Goal: Task Accomplishment & Management: Manage account settings

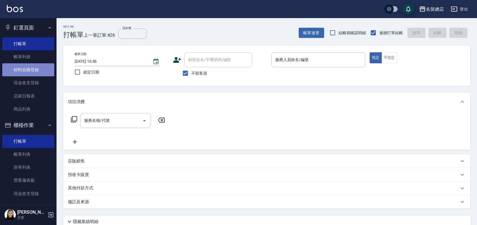
click at [32, 72] on link "材料自購登錄" at bounding box center [28, 69] width 52 height 13
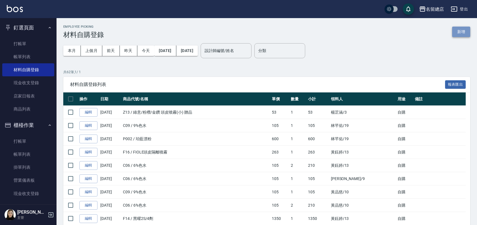
click at [455, 32] on button "新增" at bounding box center [461, 32] width 18 height 10
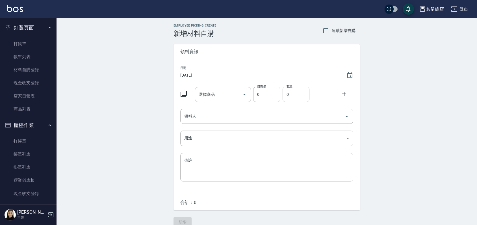
click at [206, 88] on div "選擇商品" at bounding box center [223, 94] width 56 height 15
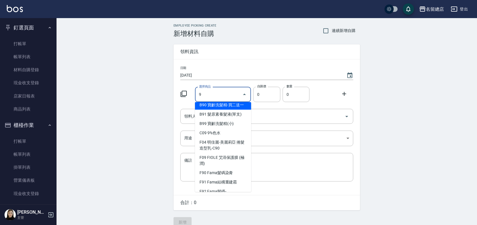
scroll to position [63, 0]
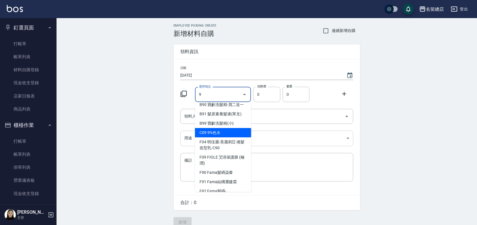
click at [225, 137] on li "C09 9%色水" at bounding box center [223, 132] width 56 height 9
type input "9%色水"
type input "105"
type input "1"
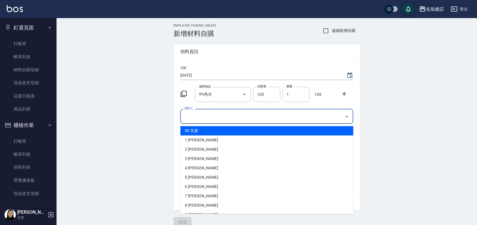
click at [269, 115] on input "領料人" at bounding box center [262, 116] width 159 height 10
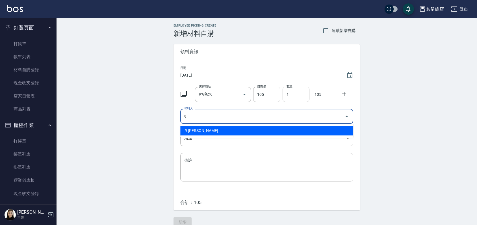
type input "9 [PERSON_NAME]"
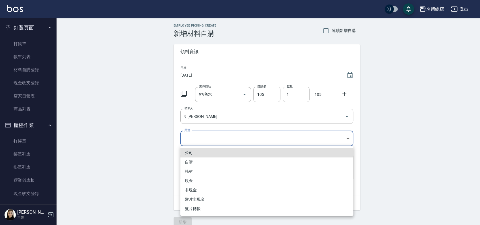
click at [267, 136] on body "名留總店 登出 釘選頁面 打帳單 帳單列表 材料自購登錄 現金收支登錄 店家日報表 商品列表 櫃檯作業 打帳單 帳單列表 掛單列表 營業儀表板 現金收支登錄 …" at bounding box center [240, 116] width 480 height 233
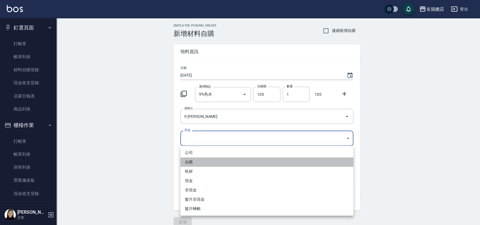
click at [237, 161] on li "自購" at bounding box center [266, 161] width 173 height 9
type input "自購"
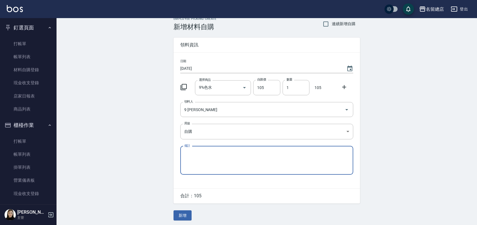
scroll to position [8, 0]
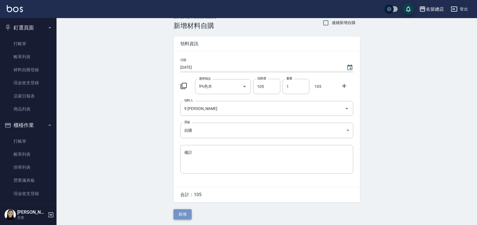
click at [179, 217] on button "新增" at bounding box center [183, 214] width 18 height 10
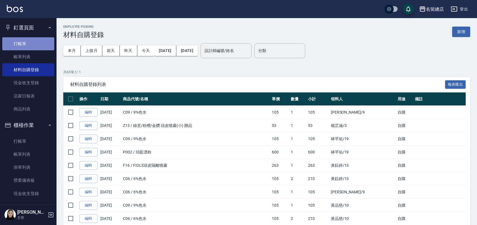
click at [30, 42] on link "打帳單" at bounding box center [28, 43] width 52 height 13
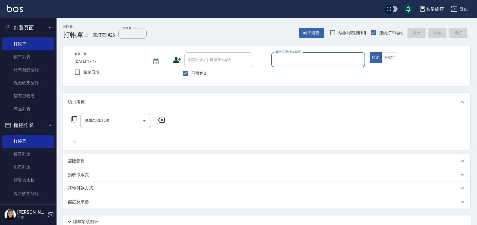
type input "ㄋ"
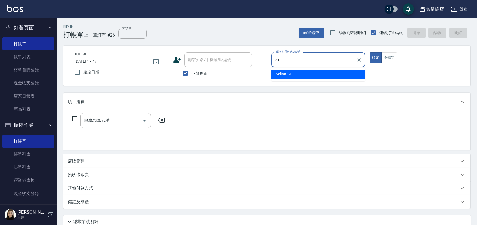
type input "Selina-S1"
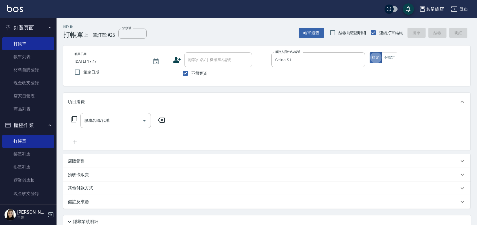
type button "true"
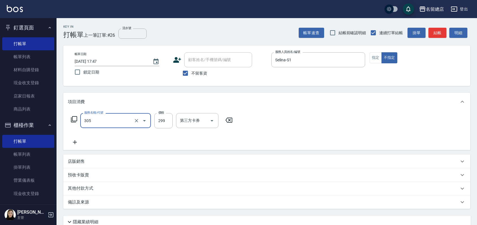
type input "剪髮(305)"
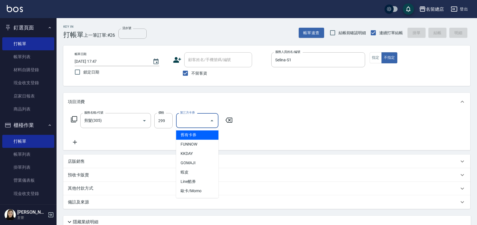
type input "[DATE] 18:03"
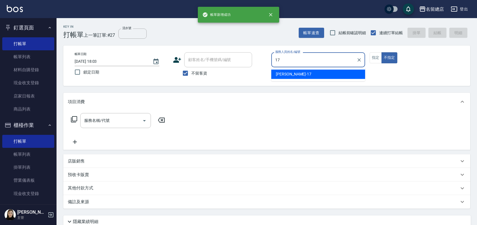
type input "[PERSON_NAME]-17"
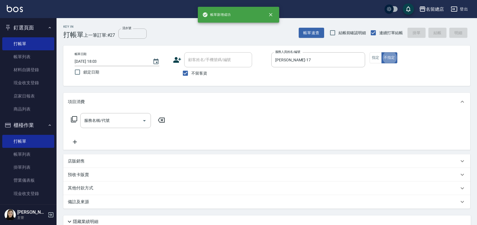
type button "false"
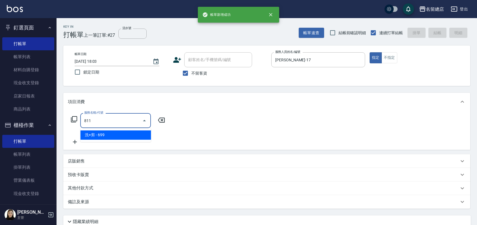
type input "洗+剪(811)"
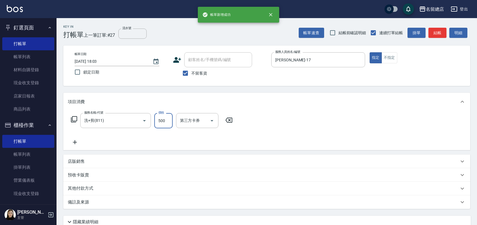
type input "500"
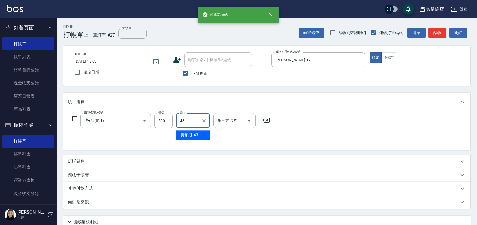
type input "[PERSON_NAME]-43"
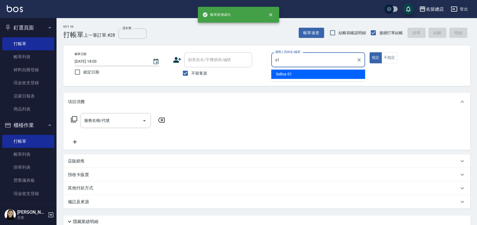
type input "Selina-S1"
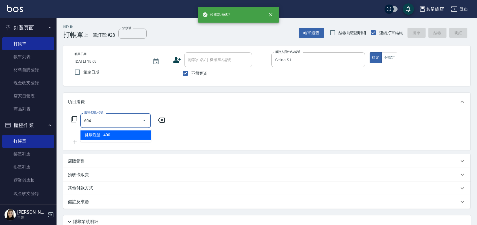
type input "健康洗髮(604)"
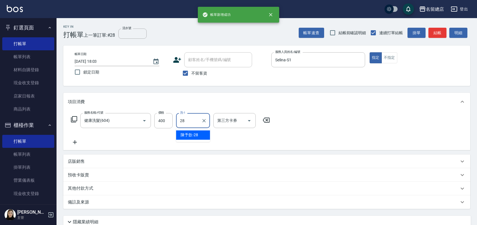
type input "陳予歆-28"
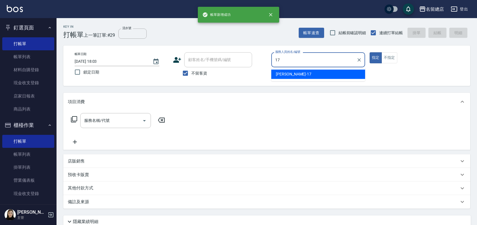
type input "[PERSON_NAME]-17"
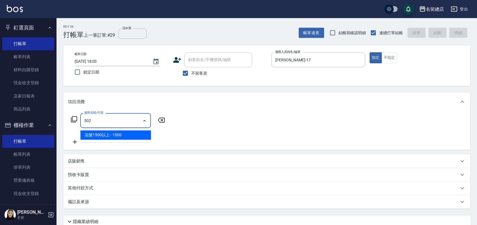
type input "染髮1500以上(502)"
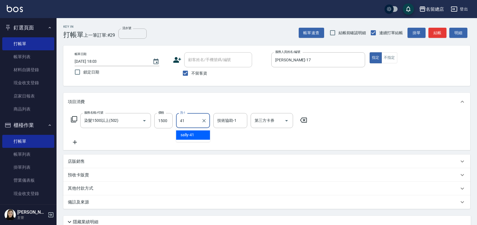
type input "[PERSON_NAME]-41"
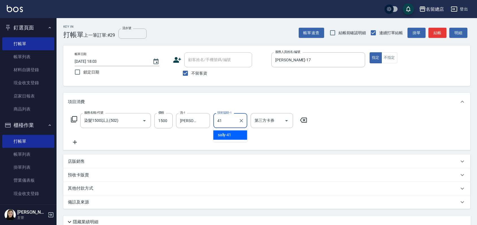
type input "[PERSON_NAME]-41"
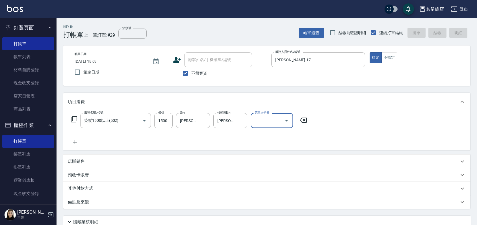
type input "[DATE] 18:04"
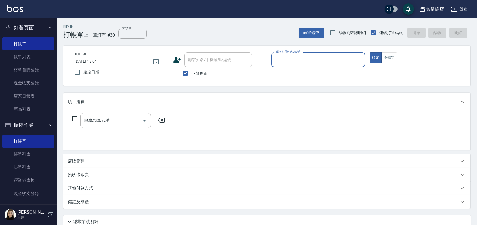
click at [370, 52] on button "指定" at bounding box center [376, 57] width 12 height 11
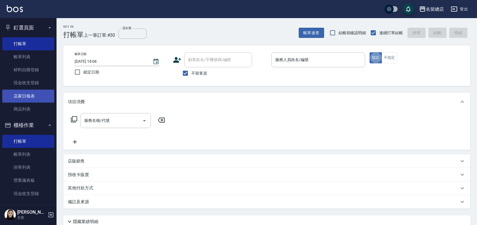
click at [33, 98] on link "店家日報表" at bounding box center [28, 96] width 52 height 13
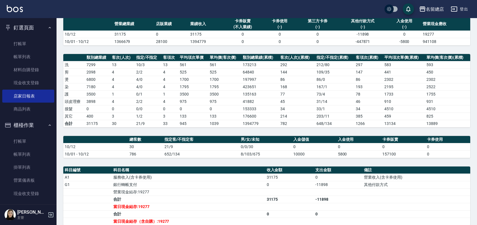
scroll to position [94, 0]
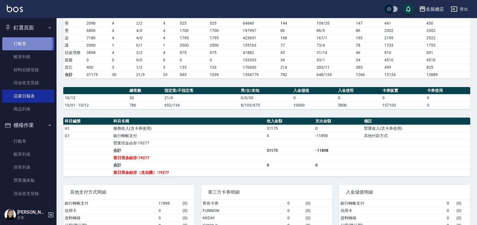
click at [22, 44] on link "打帳單" at bounding box center [28, 43] width 52 height 13
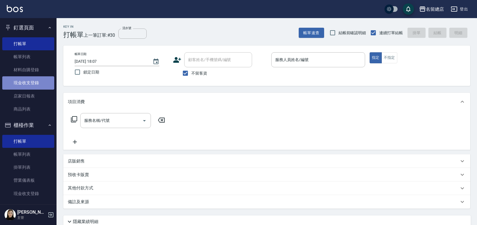
click at [33, 79] on link "現金收支登錄" at bounding box center [28, 82] width 52 height 13
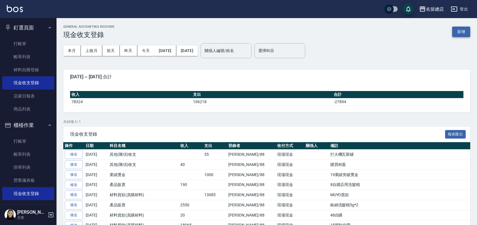
click at [468, 31] on button "新增" at bounding box center [461, 32] width 18 height 10
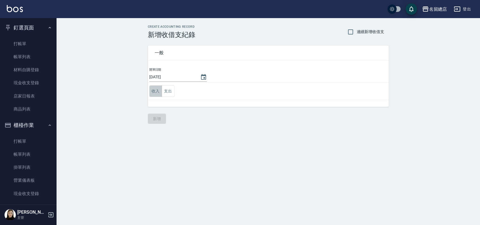
click at [159, 95] on button "收入" at bounding box center [155, 91] width 13 height 12
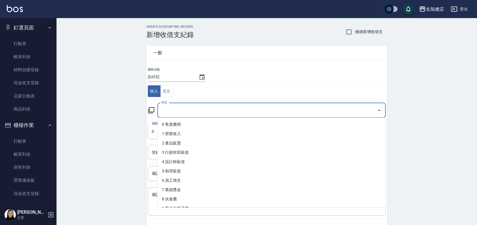
click at [192, 108] on input "科目" at bounding box center [267, 110] width 215 height 10
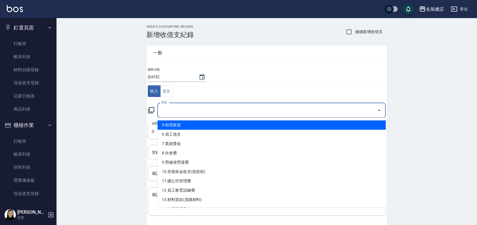
scroll to position [63, 0]
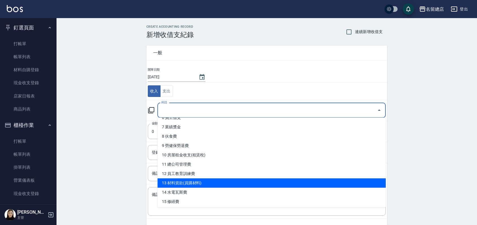
click at [198, 178] on li "13 材料貨款(員購材料)" at bounding box center [271, 182] width 228 height 9
type input "13 材料貨款(員購材料)"
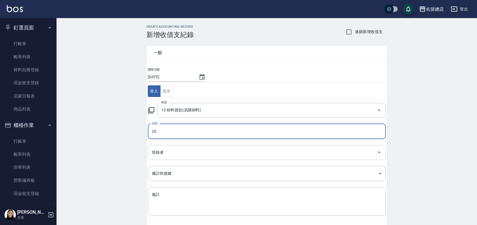
type input "20"
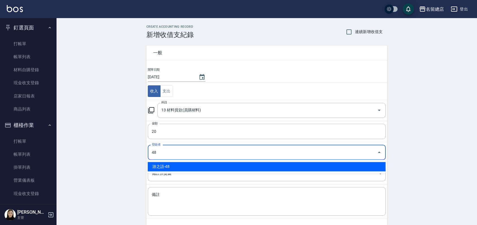
type input "4"
type input "[PERSON_NAME]-99"
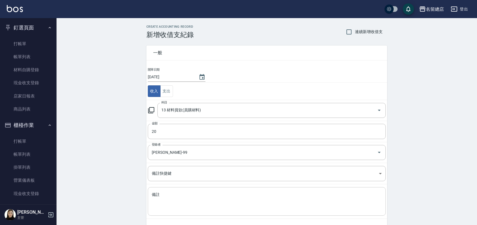
click at [160, 189] on div "x 備註" at bounding box center [267, 201] width 238 height 29
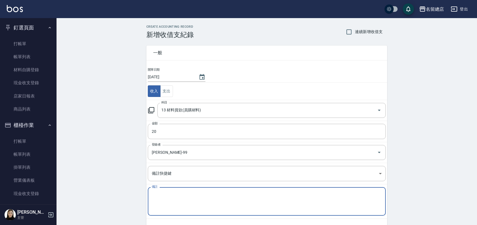
type textarea "g"
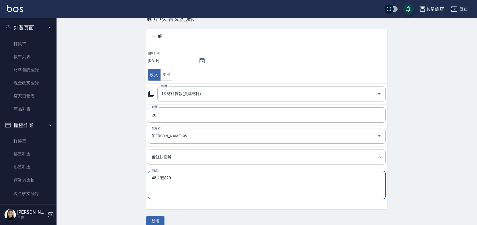
scroll to position [24, 0]
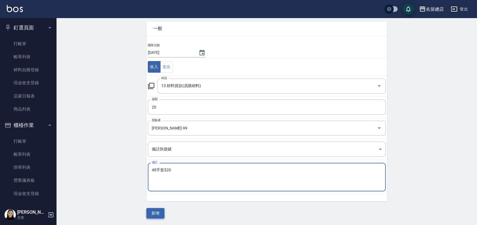
type textarea "48手套$20"
click at [162, 213] on button "新增" at bounding box center [155, 213] width 18 height 10
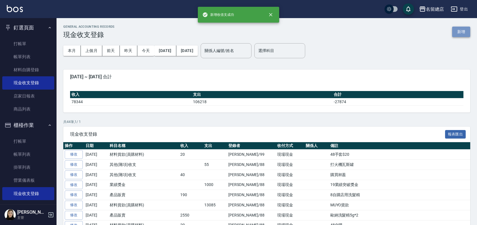
click at [463, 32] on button "新增" at bounding box center [461, 32] width 18 height 10
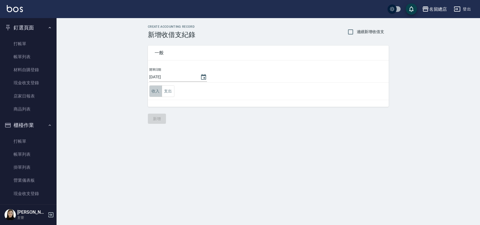
click at [155, 92] on button "收入" at bounding box center [155, 91] width 13 height 12
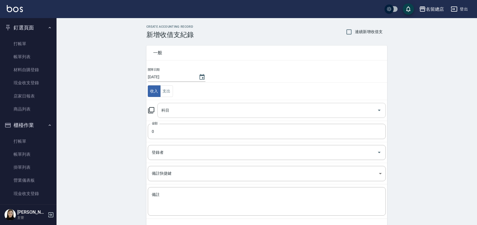
click at [174, 112] on input "科目" at bounding box center [267, 110] width 215 height 10
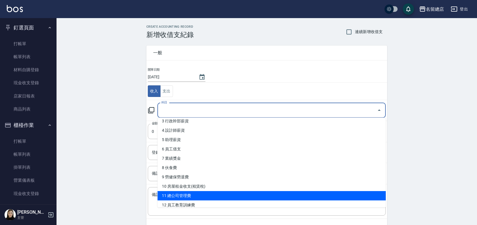
scroll to position [94, 0]
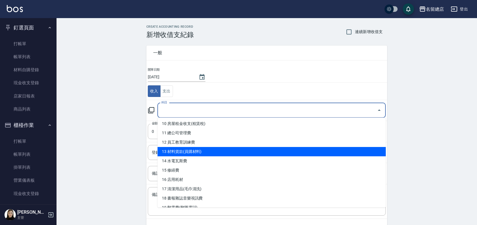
click at [197, 149] on li "13 材料貨款(員購材料)" at bounding box center [271, 151] width 228 height 9
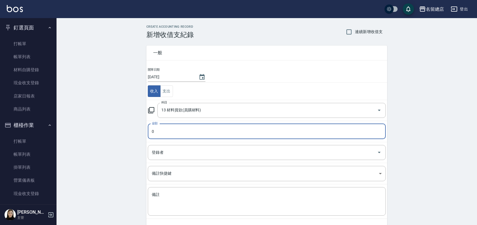
type input "13 材料貨款(員購材料)"
click at [185, 127] on input "0" at bounding box center [267, 131] width 238 height 15
type input "0340"
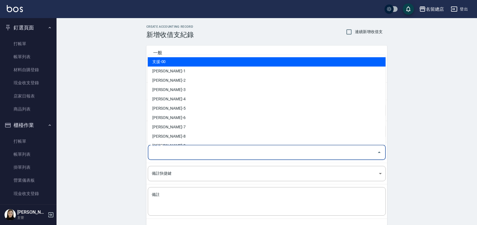
click at [201, 149] on input "登錄者" at bounding box center [262, 153] width 224 height 10
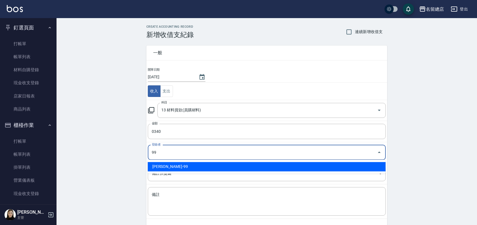
click at [207, 164] on li "[PERSON_NAME]-99" at bounding box center [267, 166] width 238 height 9
type input "[PERSON_NAME]-99"
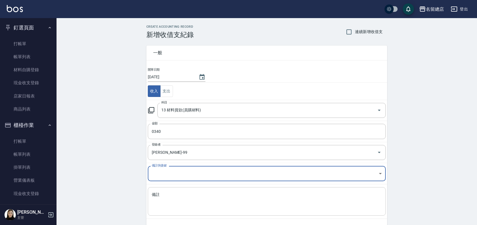
click at [177, 192] on textarea "備註" at bounding box center [267, 201] width 230 height 19
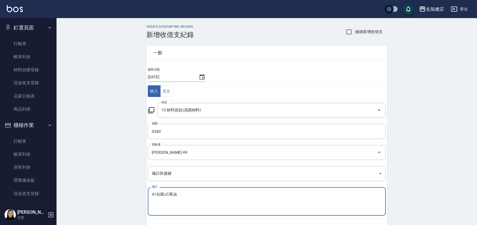
click at [197, 197] on textarea "41自購JC果油" at bounding box center [267, 201] width 230 height 19
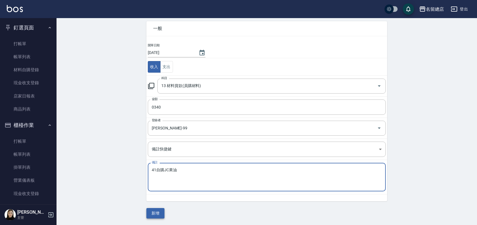
type textarea "41自購JC果油"
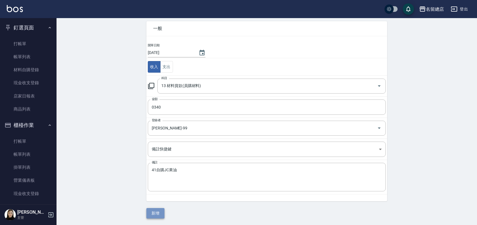
click at [157, 211] on button "新增" at bounding box center [155, 213] width 18 height 10
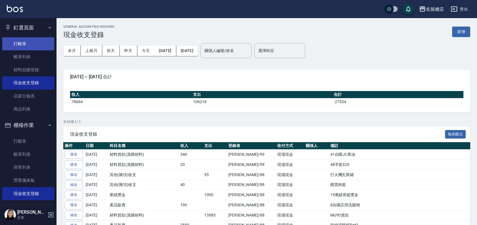
click at [32, 38] on link "打帳單" at bounding box center [28, 43] width 52 height 13
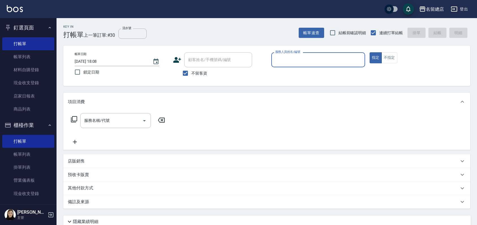
type input "ㄋ"
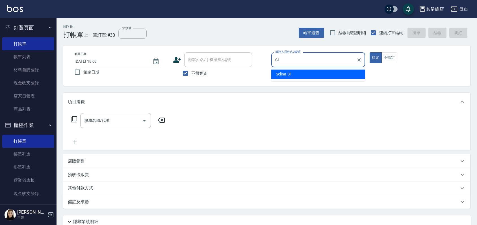
type input "Selina-S1"
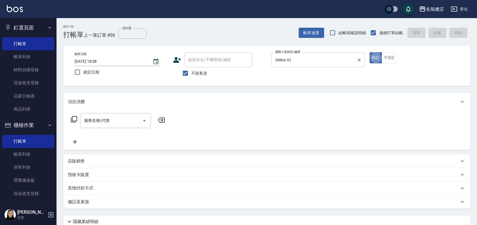
type button "true"
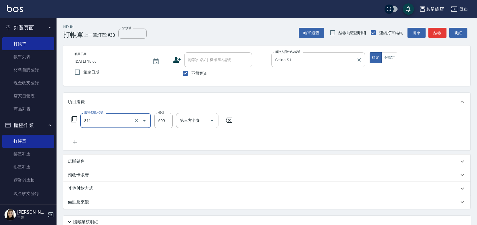
type input "洗+剪(811)"
type input "700"
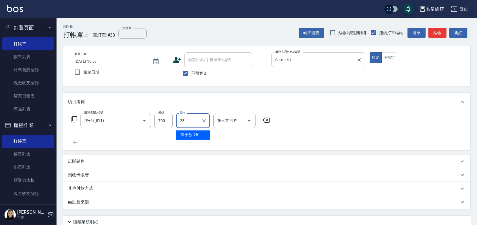
type input "陳予歆-28"
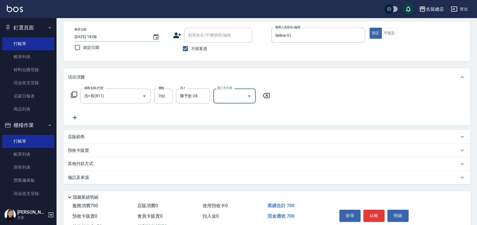
scroll to position [47, 0]
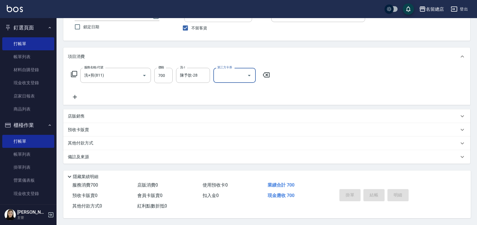
type input "[DATE] 18:09"
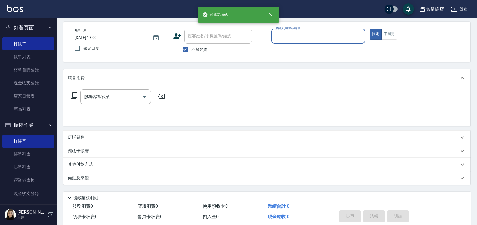
scroll to position [0, 0]
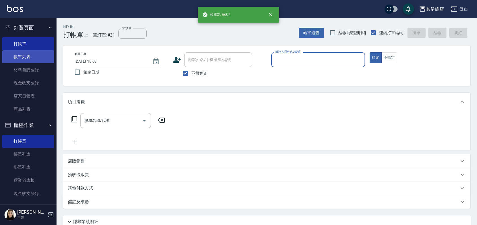
click at [27, 57] on link "帳單列表" at bounding box center [28, 56] width 52 height 13
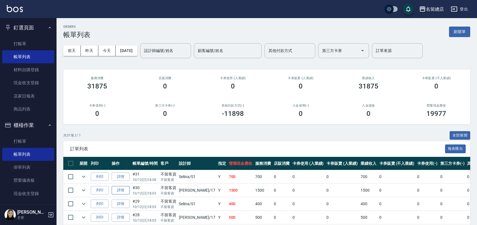
click at [122, 192] on link "詳情" at bounding box center [121, 190] width 18 height 9
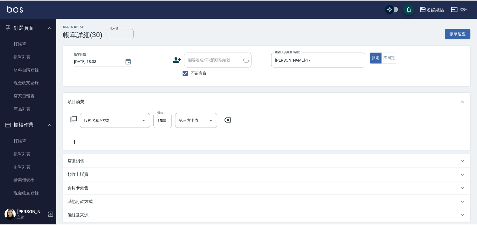
type input "[DATE] 18:03"
checkbox input "true"
type input "[PERSON_NAME]-17"
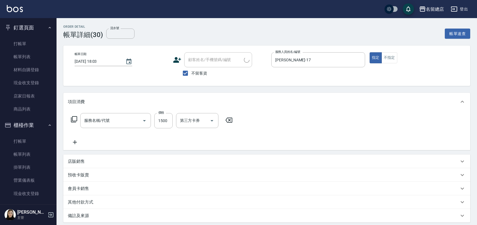
type input "染髮1500以上(502)"
click at [305, 120] on icon at bounding box center [304, 120] width 14 height 7
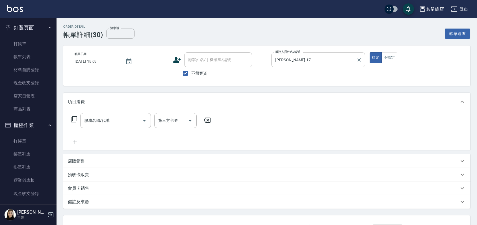
click at [321, 57] on input "[PERSON_NAME]-17" at bounding box center [314, 60] width 80 height 10
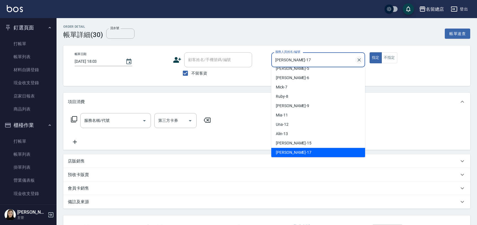
click at [361, 60] on icon "Clear" at bounding box center [359, 60] width 6 height 6
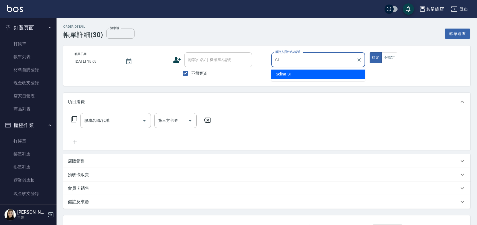
type input "Selina-S1"
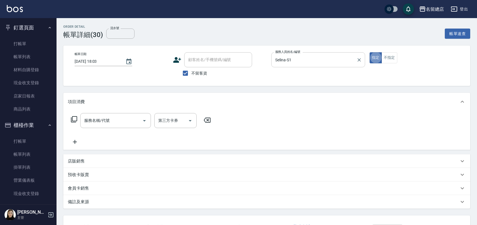
type button "true"
type input "7"
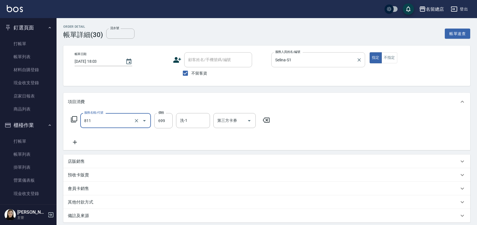
type input "洗+剪(811)"
type input "700"
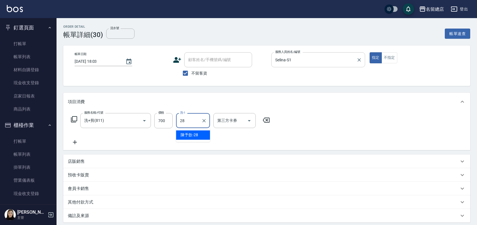
type input "陳予歆-28"
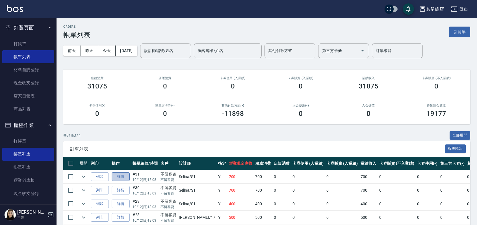
click at [119, 176] on link "詳情" at bounding box center [121, 176] width 18 height 9
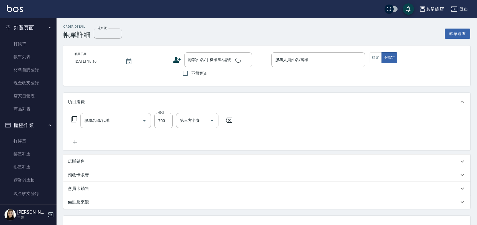
type input "[DATE] 18:08"
checkbox input "true"
type input "Selina-S1"
type input "洗+剪(811)"
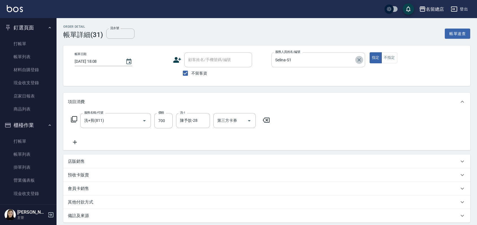
click at [360, 60] on icon "Clear" at bounding box center [359, 59] width 3 height 3
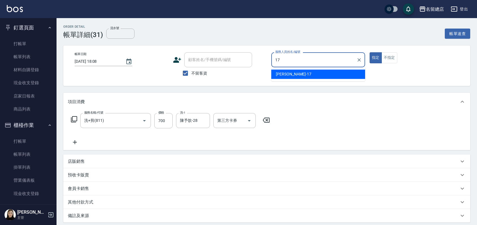
type input "[PERSON_NAME]-17"
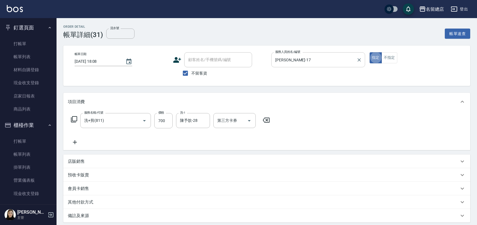
type button "true"
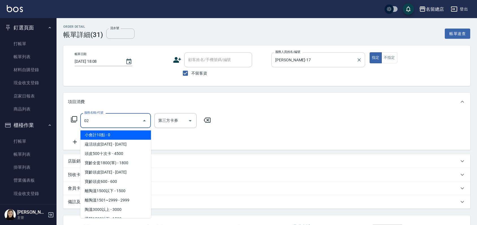
type input "0"
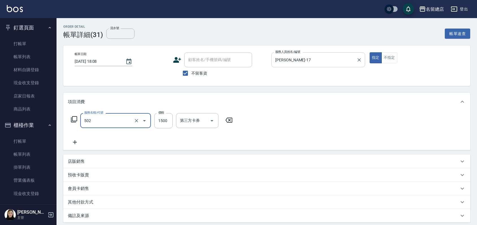
type input "染髮1500以上(502)"
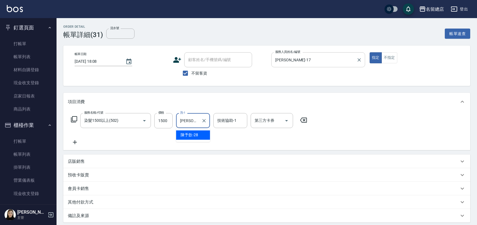
type input "陳"
type input "[PERSON_NAME]-41"
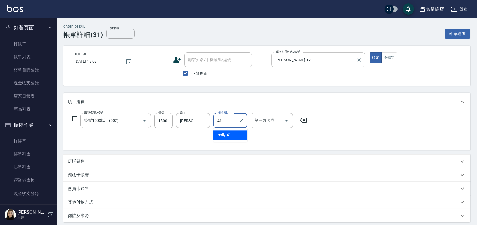
type input "[PERSON_NAME]-41"
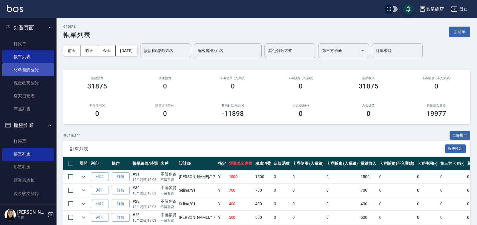
click at [34, 67] on link "材料自購登錄" at bounding box center [28, 69] width 52 height 13
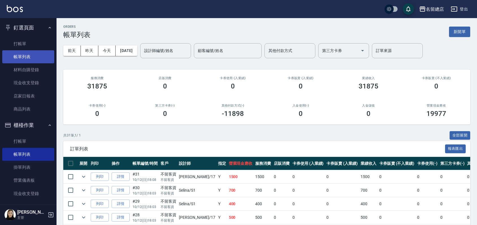
click at [29, 47] on link "打帳單" at bounding box center [28, 43] width 52 height 13
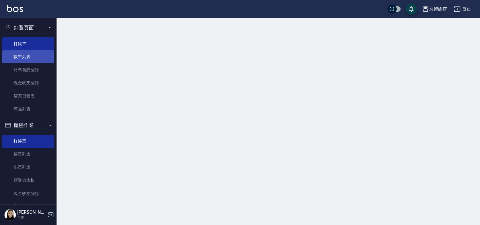
click at [28, 51] on link "帳單列表" at bounding box center [28, 56] width 52 height 13
click at [28, 55] on link "帳單列表" at bounding box center [28, 56] width 52 height 13
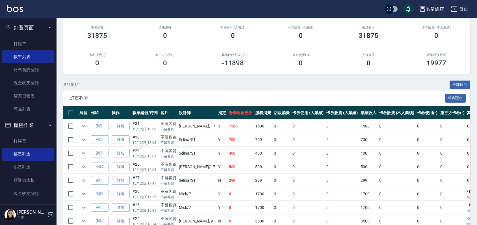
scroll to position [31, 0]
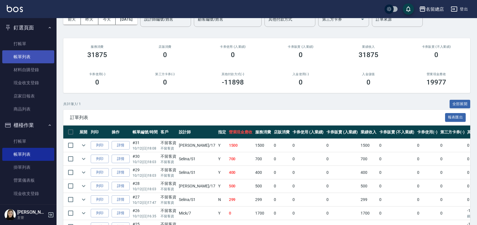
click at [20, 50] on link "帳單列表" at bounding box center [28, 56] width 52 height 13
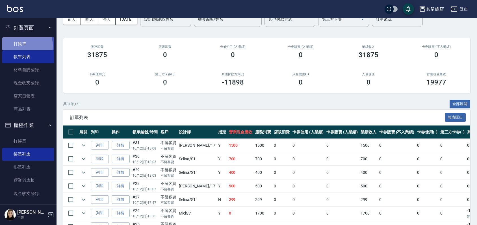
click at [22, 46] on link "打帳單" at bounding box center [28, 43] width 52 height 13
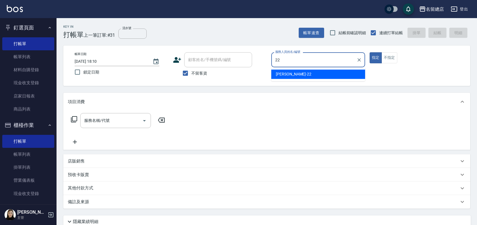
type input "Lydia-22"
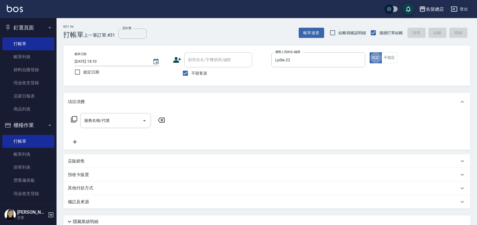
type button "true"
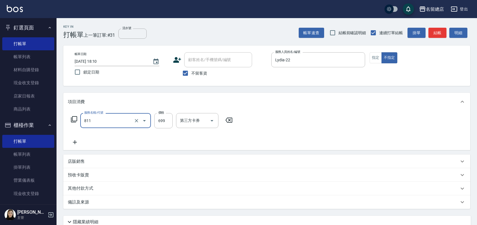
type input "洗+剪(811)"
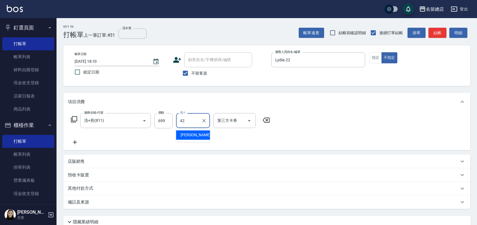
type input "[PERSON_NAME]-42"
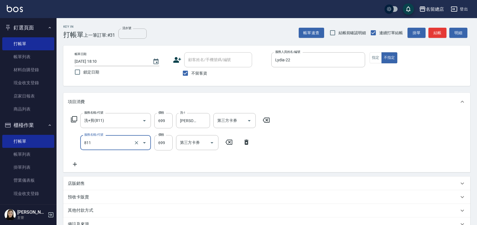
type input "洗+剪(811)"
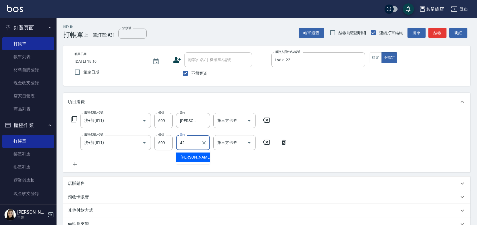
type input "[PERSON_NAME]-42"
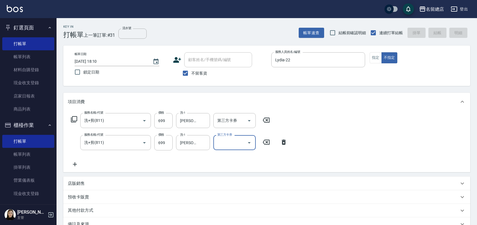
type input "[DATE] 18:34"
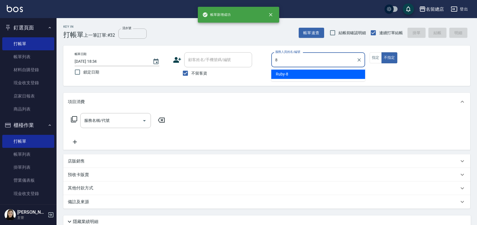
type input "Ruby-8"
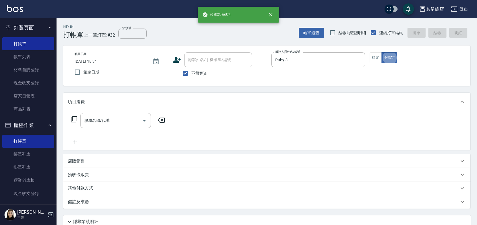
type button "false"
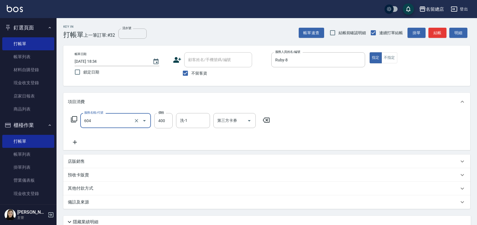
type input "健康洗髮(604)"
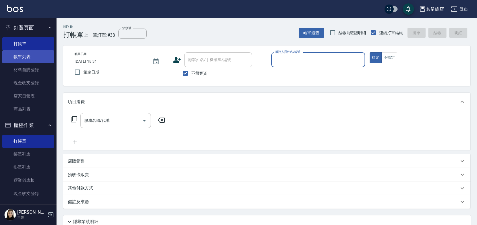
drag, startPoint x: 31, startPoint y: 60, endPoint x: 34, endPoint y: 62, distance: 3.7
click at [31, 60] on link "帳單列表" at bounding box center [28, 56] width 52 height 13
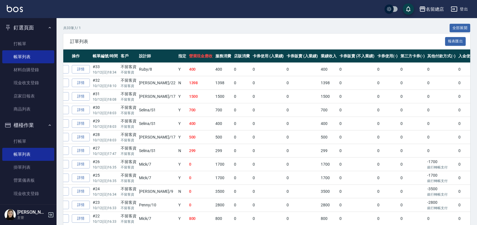
scroll to position [104, 0]
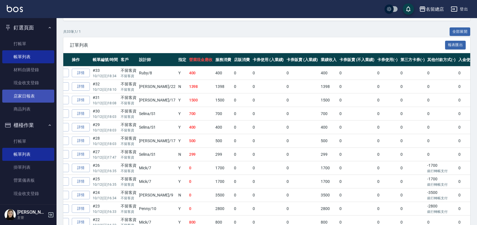
click at [32, 98] on link "店家日報表" at bounding box center [28, 96] width 52 height 13
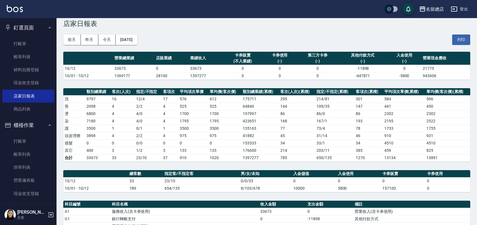
scroll to position [63, 0]
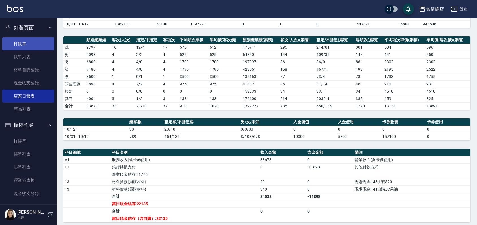
click at [34, 40] on link "打帳單" at bounding box center [28, 43] width 52 height 13
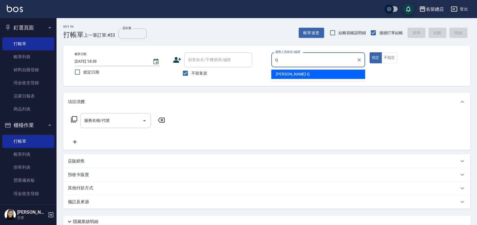
type input "[PERSON_NAME]"
type button "true"
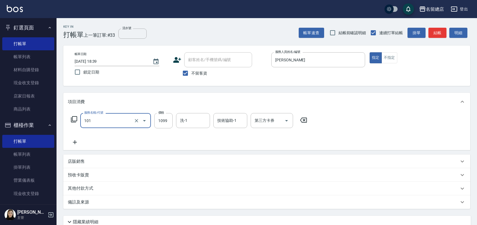
type input "蘊活頭皮1099(101)"
click at [90, 187] on p "其他付款方式" at bounding box center [82, 188] width 28 height 6
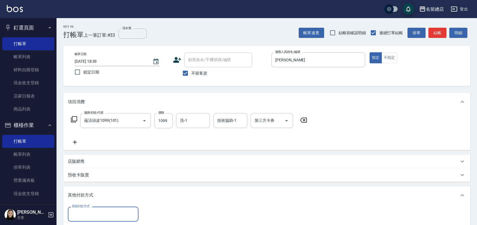
click at [93, 212] on input "其他付款方式" at bounding box center [103, 214] width 66 height 10
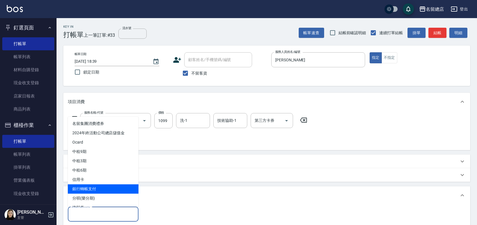
click at [95, 192] on span "銀行轉帳支付" at bounding box center [103, 188] width 71 height 9
type input "銀行轉帳支付"
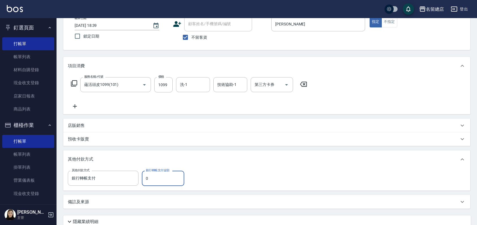
scroll to position [63, 0]
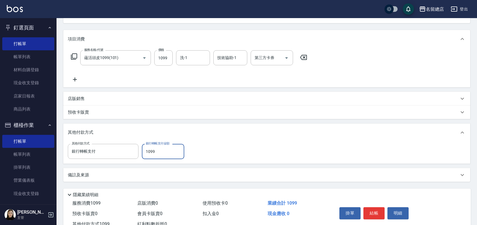
type input "1099"
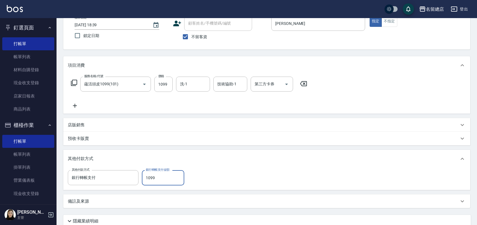
type input "[DATE] 18:42"
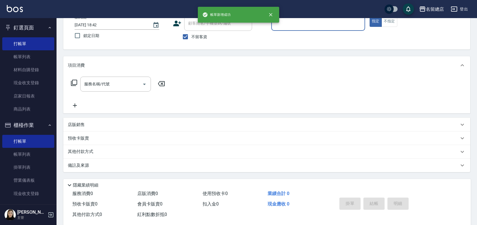
scroll to position [0, 0]
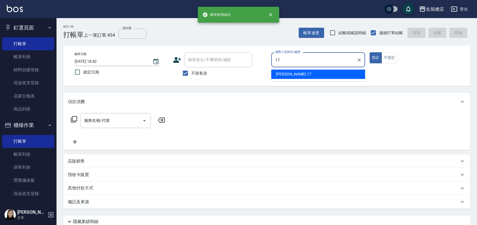
type input "[PERSON_NAME]-17"
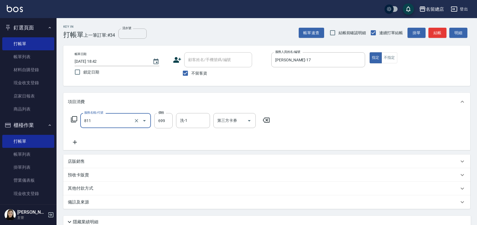
type input "洗+剪(811)"
type input "500"
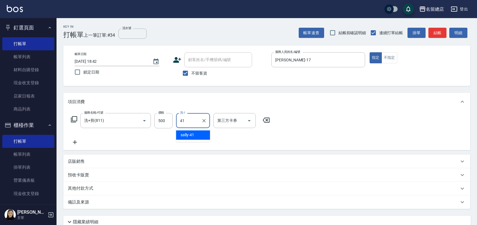
type input "[PERSON_NAME]-41"
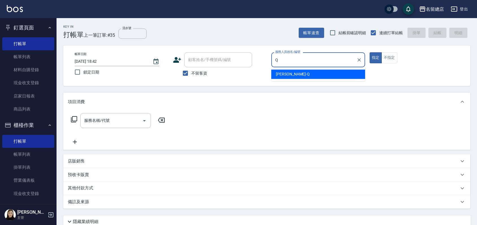
type input "[PERSON_NAME]"
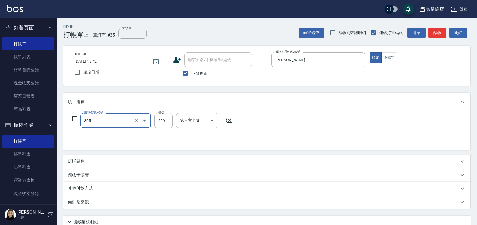
type input "剪髮(305)"
type input "400"
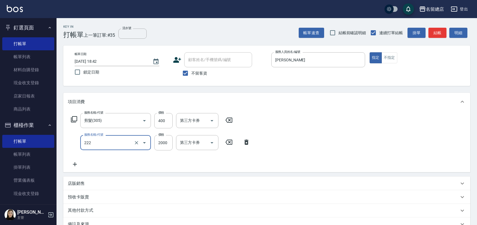
type input "燙髮2000以上(222)"
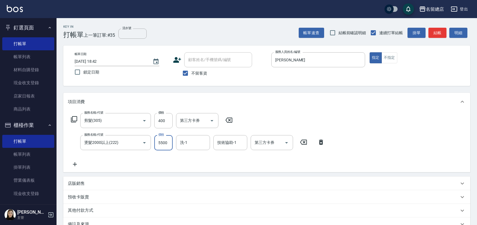
type input "5500"
type input "游之語-48"
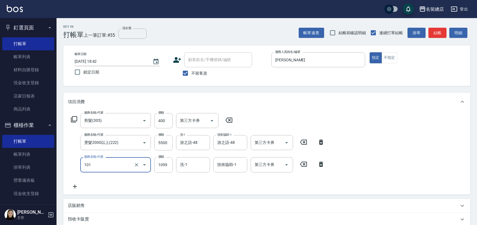
type input "蘊活頭皮1099(101)"
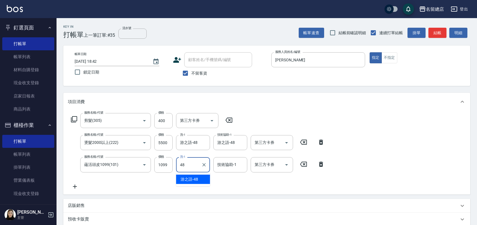
type input "游之語-48"
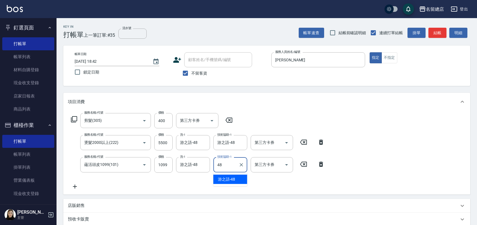
type input "游之語-48"
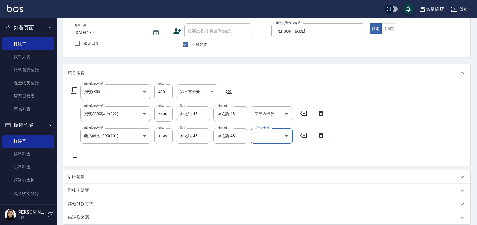
scroll to position [63, 0]
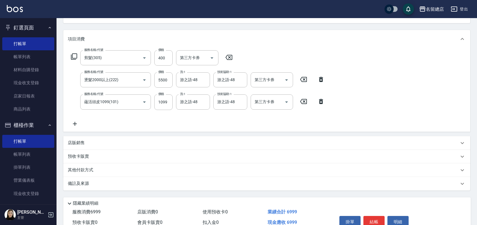
click at [118, 140] on div "店販銷售" at bounding box center [263, 143] width 391 height 6
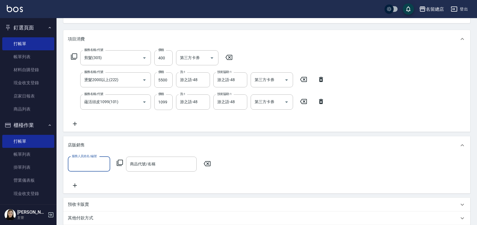
scroll to position [0, 0]
type input "[PERSON_NAME]"
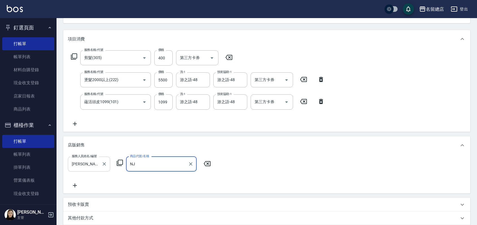
type input "N"
type input "逤"
type input "碩"
type input "逤"
type input "碩"
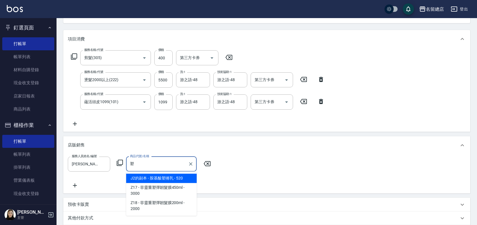
click at [181, 178] on span "J2的副本 - 胺基酸塑捲乳 - 520" at bounding box center [161, 178] width 71 height 9
type input "胺基酸塑捲乳"
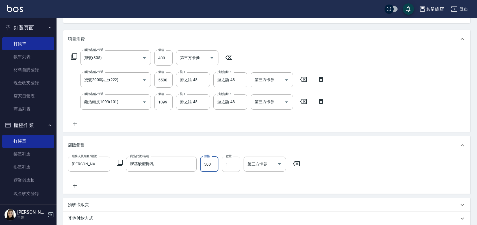
type input "500"
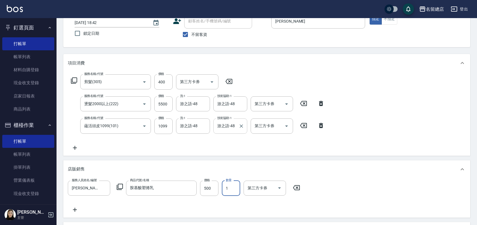
scroll to position [14, 0]
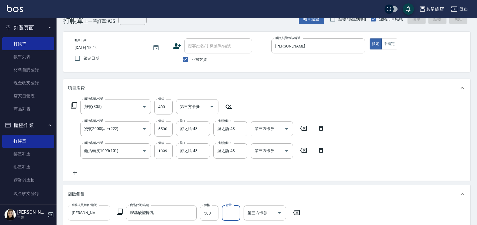
type input "[DATE] 19:00"
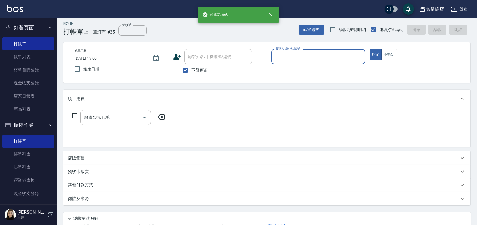
scroll to position [0, 0]
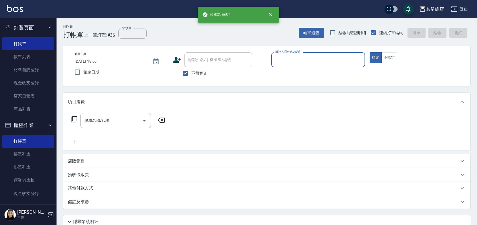
type input "ㄋ"
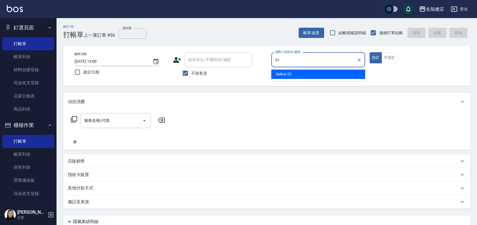
type input "Selina-S1"
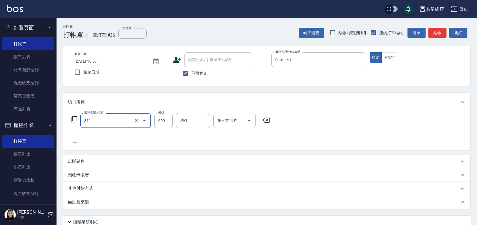
type input "洗+剪(811)"
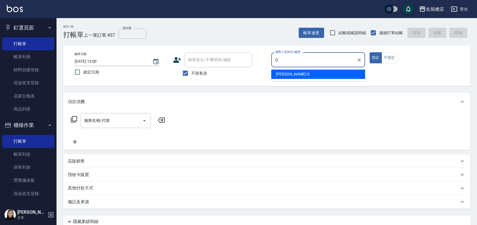
type input "[PERSON_NAME]"
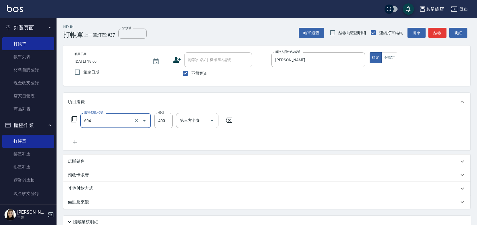
type input "健康洗髮(604)"
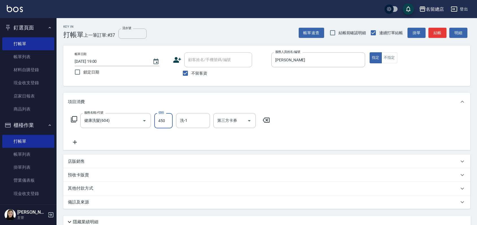
type input "450"
type input "陳予歆-28"
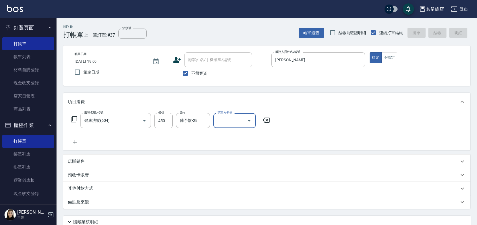
type input "[DATE] 19:12"
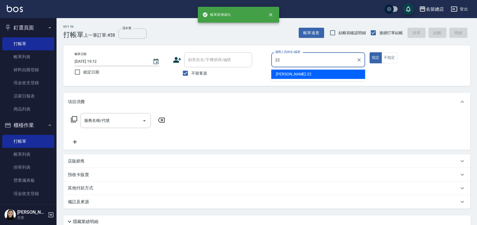
type input "Lydia-22"
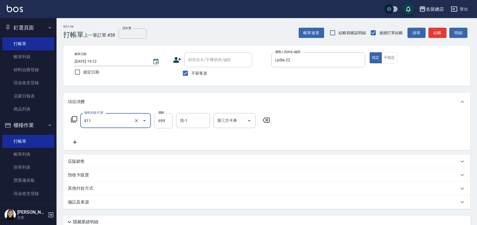
type input "洗+剪(811)"
type input "800"
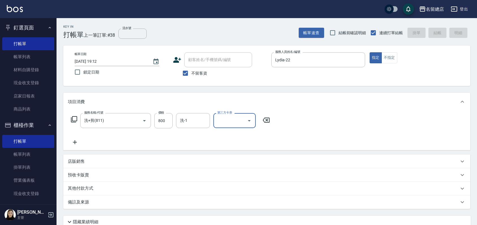
type input "[DATE] 19:13"
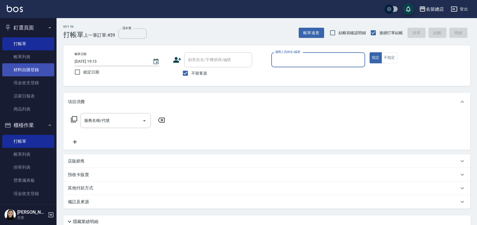
click at [25, 67] on link "材料自購登錄" at bounding box center [28, 69] width 52 height 13
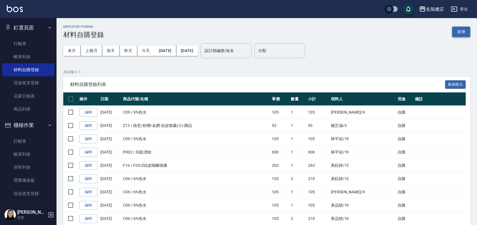
click at [462, 32] on button "新增" at bounding box center [461, 32] width 18 height 10
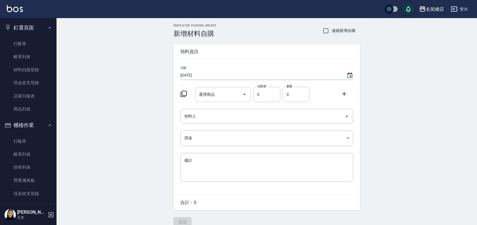
click at [228, 90] on input "選擇商品" at bounding box center [219, 95] width 43 height 10
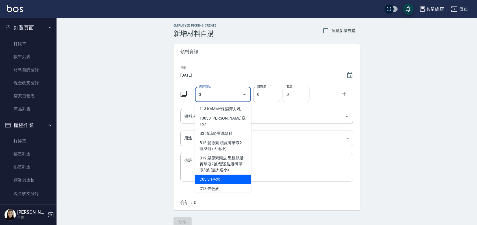
click at [212, 175] on li "C03 3%色水" at bounding box center [223, 179] width 56 height 9
type input "3%色水"
type input "105"
type input "1"
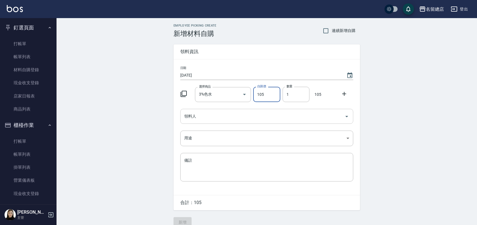
click at [232, 115] on input "領料人" at bounding box center [262, 116] width 159 height 10
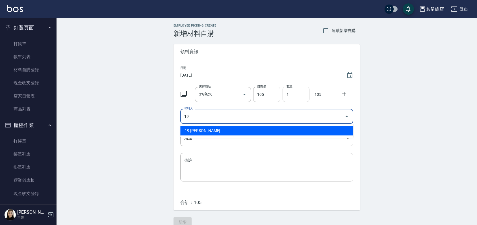
type input "19 [PERSON_NAME]"
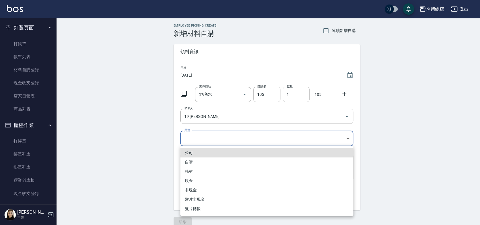
click at [229, 131] on body "名留總店 登出 釘選頁面 打帳單 帳單列表 材料自購登錄 現金收支登錄 店家日報表 商品列表 櫃檯作業 打帳單 帳單列表 掛單列表 營業儀表板 現金收支登錄 …" at bounding box center [240, 116] width 480 height 233
click at [199, 161] on li "自購" at bounding box center [266, 161] width 173 height 9
type input "自購"
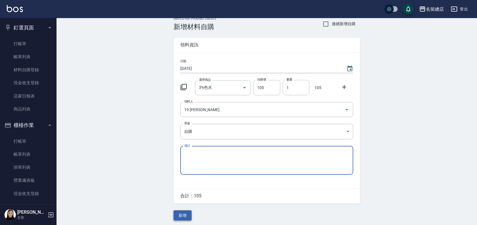
scroll to position [8, 0]
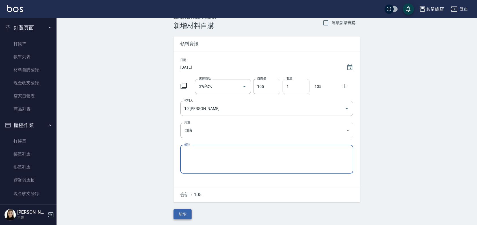
click at [182, 213] on button "新增" at bounding box center [183, 214] width 18 height 10
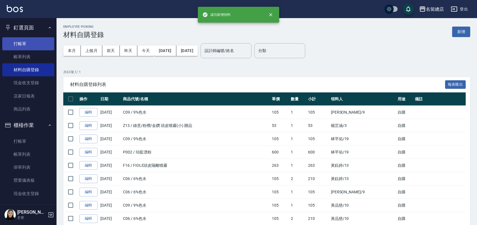
click at [31, 39] on link "打帳單" at bounding box center [28, 43] width 52 height 13
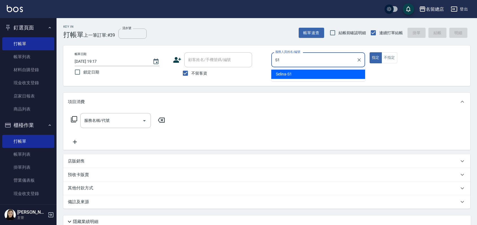
type input "Selina-S1"
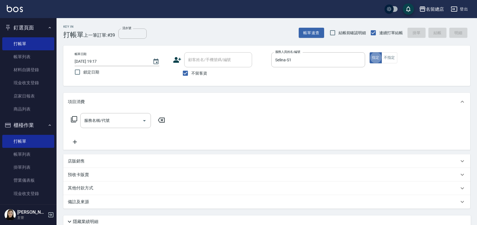
type button "true"
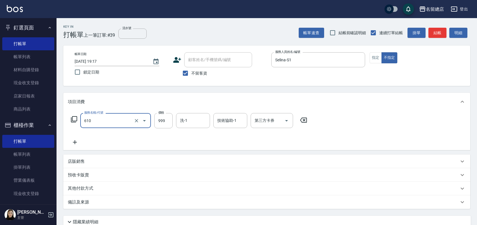
type input "頭皮SPA洗(610)"
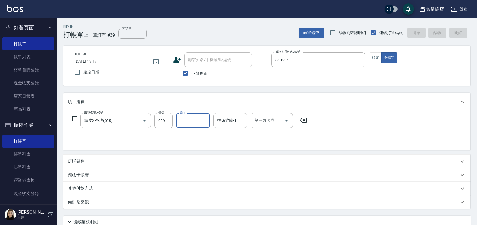
type input "[DATE] 19:42"
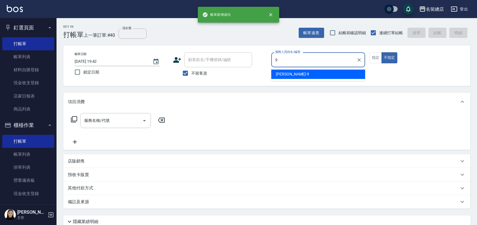
type input "[PERSON_NAME]-9"
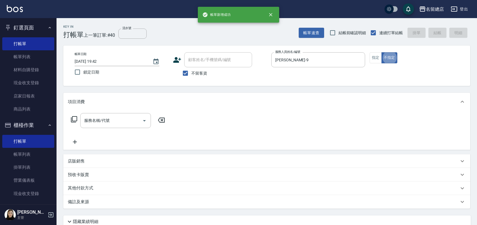
type button "false"
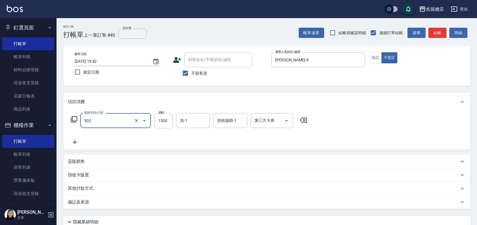
type input "染髮1500以上(502)"
type input "2000"
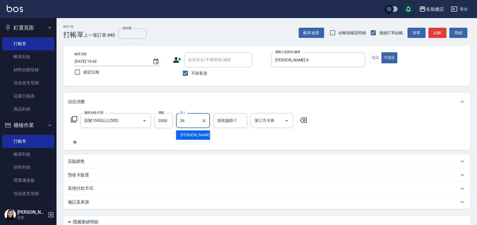
type input "[PERSON_NAME]-26"
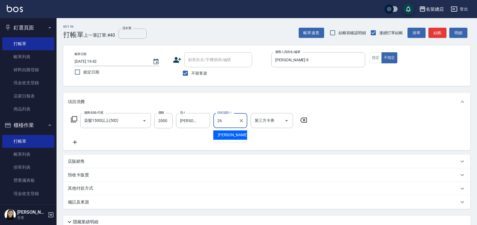
type input "[PERSON_NAME]-26"
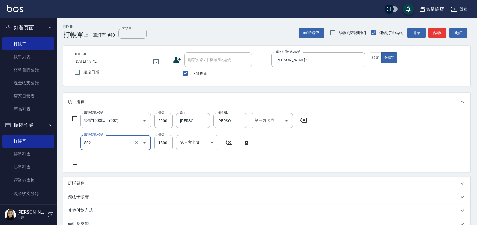
type input "染髮1500以上(502)"
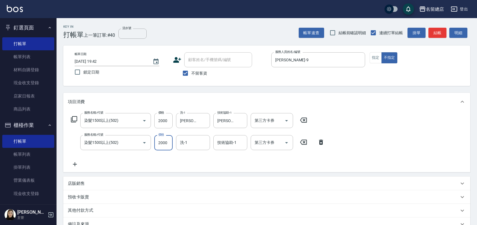
type input "2000"
type input "[PERSON_NAME]-26"
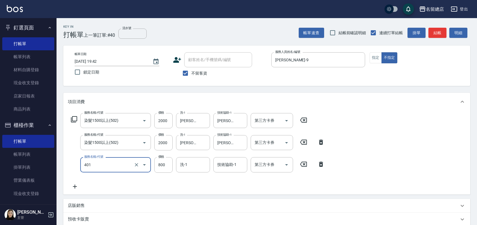
type input "自備護髮(401)"
type input "1500"
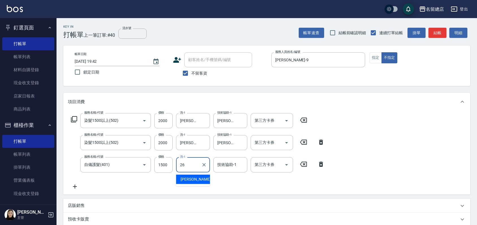
type input "[PERSON_NAME]-26"
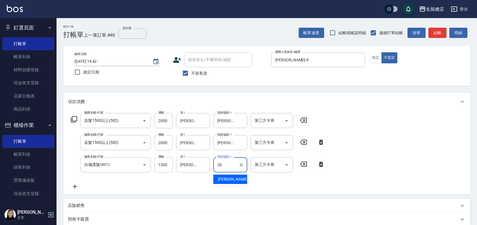
type input "[PERSON_NAME]-26"
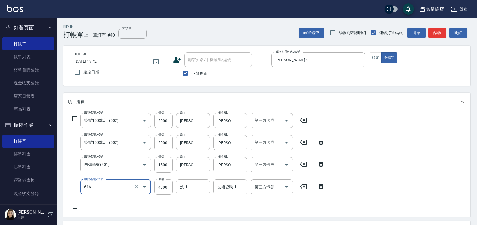
type input "自備接髮(616)"
type input "1500"
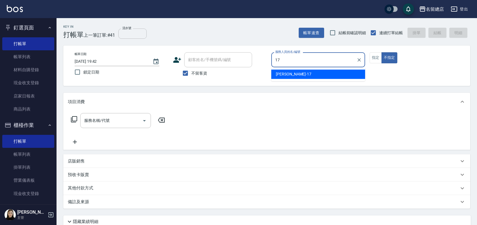
type input "[PERSON_NAME]-17"
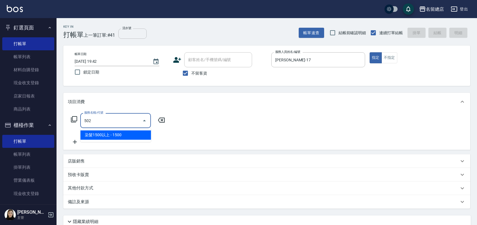
type input "染髮1500以上(502)"
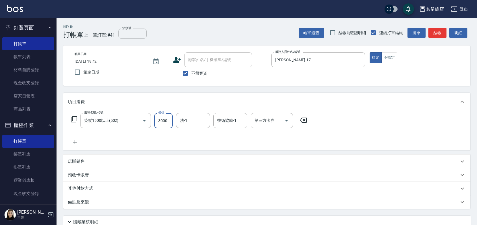
type input "3000"
type input "[PERSON_NAME]-41"
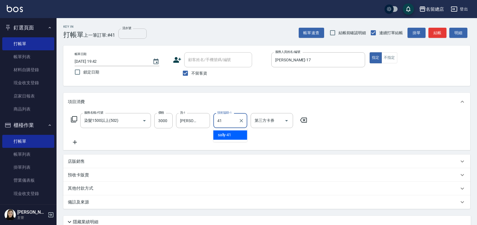
type input "[PERSON_NAME]-41"
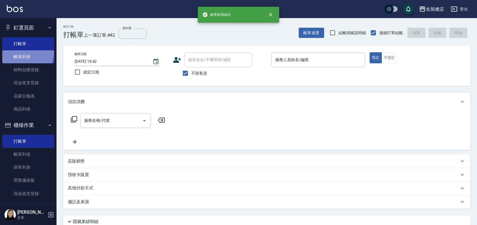
click at [23, 52] on link "帳單列表" at bounding box center [28, 56] width 52 height 13
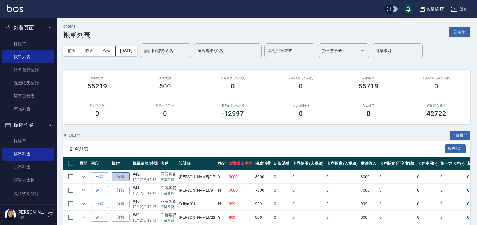
click at [126, 176] on link "詳情" at bounding box center [121, 176] width 18 height 9
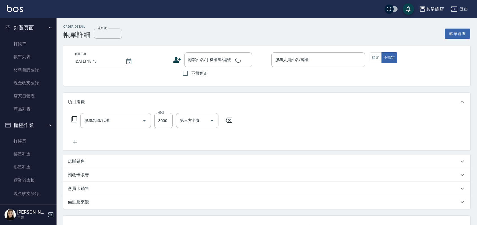
type input "[DATE] 19:42"
checkbox input "true"
type input "[PERSON_NAME]-17"
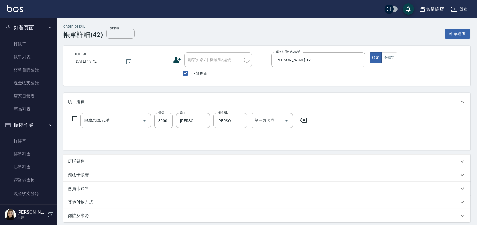
type input "染髮1500以上(502)"
click at [79, 203] on p "其他付款方式" at bounding box center [80, 202] width 25 height 6
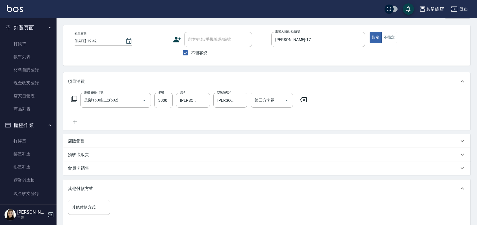
scroll to position [31, 0]
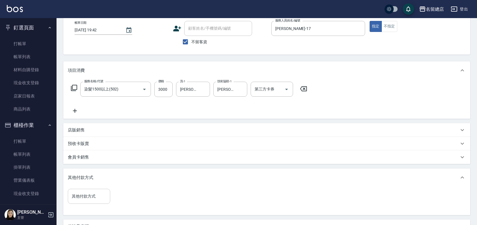
click at [81, 198] on input "其他付款方式" at bounding box center [88, 196] width 37 height 10
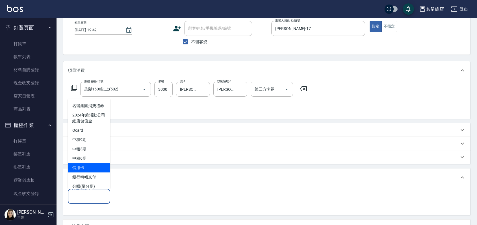
click at [86, 172] on span "信用卡" at bounding box center [89, 167] width 42 height 9
type input "信用卡"
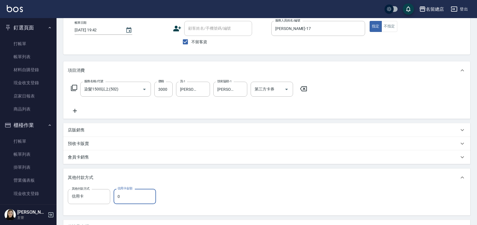
click at [133, 199] on input "0" at bounding box center [135, 196] width 42 height 15
type input "3000"
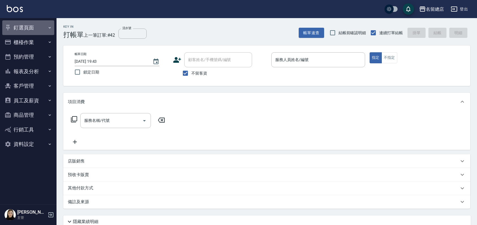
click at [24, 25] on button "釘選頁面" at bounding box center [28, 27] width 52 height 15
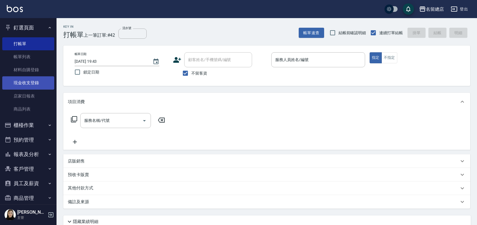
click at [23, 86] on link "現金收支登錄" at bounding box center [28, 82] width 52 height 13
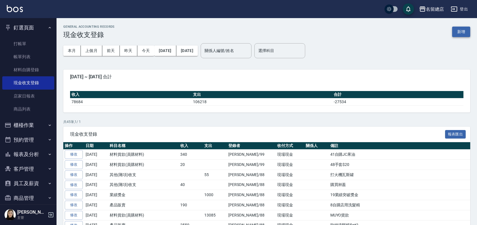
click at [466, 35] on button "新增" at bounding box center [461, 32] width 18 height 10
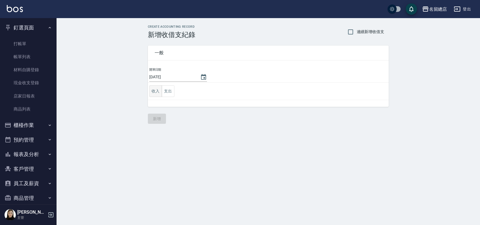
click at [158, 92] on button "收入" at bounding box center [155, 91] width 13 height 12
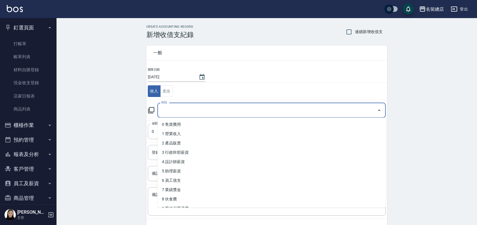
click at [183, 113] on input "科目" at bounding box center [267, 110] width 215 height 10
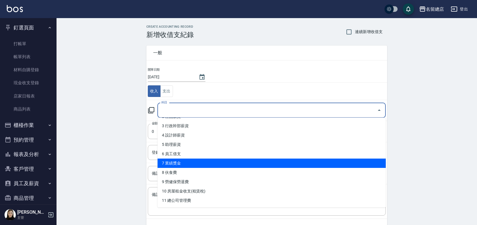
scroll to position [94, 0]
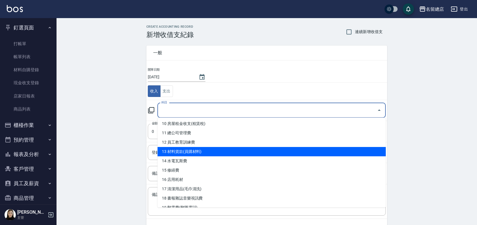
click at [205, 147] on li "13 材料貨款(員購材料)" at bounding box center [271, 151] width 228 height 9
type input "13 材料貨款(員購材料)"
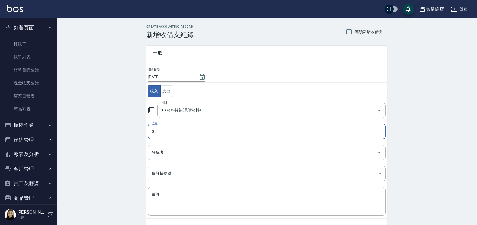
click at [188, 130] on input "0" at bounding box center [267, 131] width 238 height 15
type input "5750"
click at [174, 148] on input "登錄者" at bounding box center [262, 153] width 224 height 10
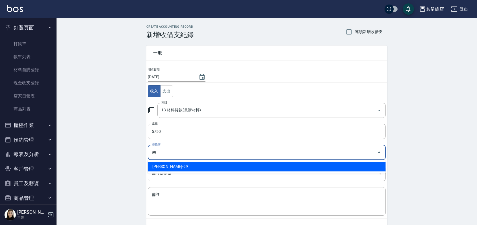
type input "[PERSON_NAME]-99"
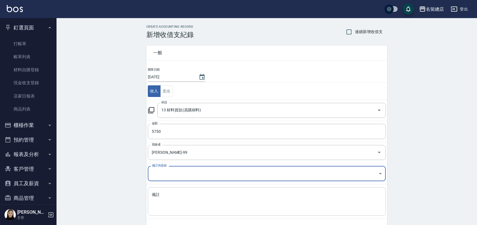
click at [162, 204] on textarea "備註" at bounding box center [267, 201] width 230 height 19
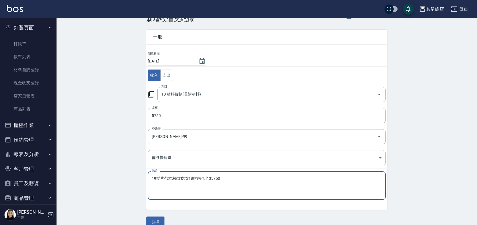
scroll to position [24, 0]
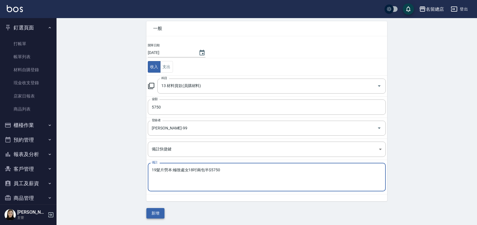
type textarea "19髮片勞本:極致處女18吋兩包半$5750"
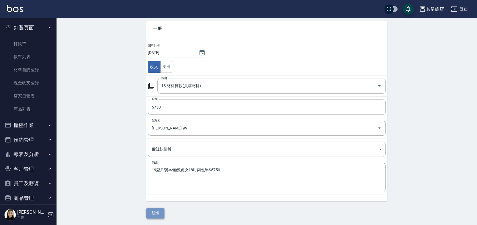
click at [157, 210] on button "新增" at bounding box center [155, 213] width 18 height 10
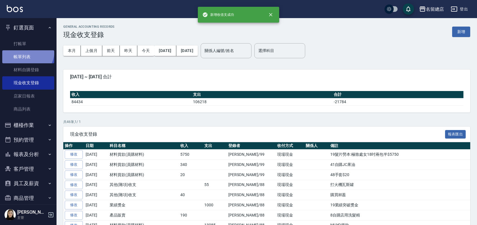
click at [23, 50] on link "帳單列表" at bounding box center [28, 56] width 52 height 13
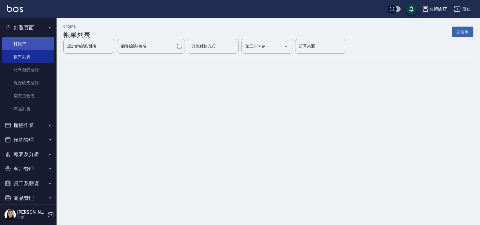
click at [26, 44] on link "打帳單" at bounding box center [28, 43] width 52 height 13
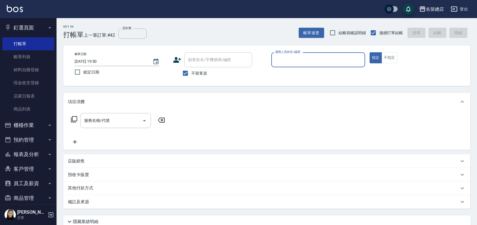
click at [290, 59] on input "服務人員姓名/編號" at bounding box center [318, 60] width 89 height 10
drag, startPoint x: 183, startPoint y: 75, endPoint x: 193, endPoint y: 59, distance: 18.2
click at [183, 73] on input "不留客資" at bounding box center [186, 73] width 12 height 12
checkbox input "false"
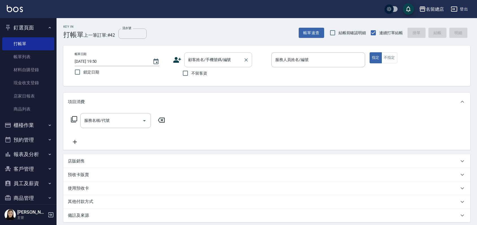
click at [193, 59] on input "顧客姓名/手機號碼/編號" at bounding box center [214, 60] width 54 height 10
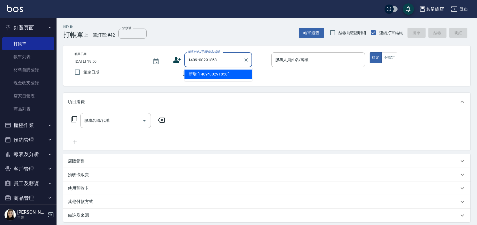
click at [196, 59] on input "1409*00291858" at bounding box center [214, 60] width 54 height 10
drag, startPoint x: 198, startPoint y: 59, endPoint x: 174, endPoint y: 59, distance: 24.9
click at [174, 59] on div "顧客姓名/手機號碼/編號 1409*00291858 顧客姓名/手機號碼/編號" at bounding box center [220, 59] width 94 height 15
click at [207, 77] on li "林詩晏/0900291858/null" at bounding box center [218, 74] width 68 height 9
type input "林詩晏/0900291858/null"
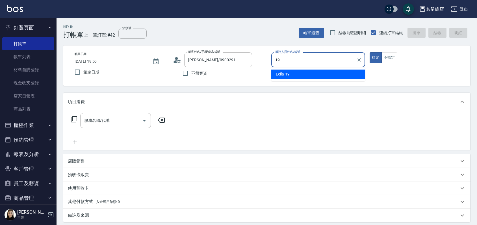
type input "Leila-19"
type button "true"
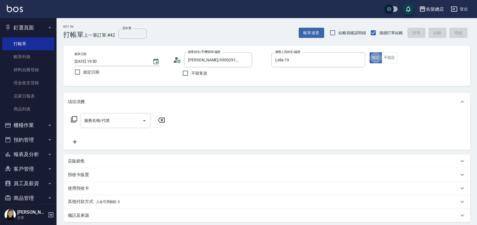
click at [103, 123] on input "服務名稱/代號" at bounding box center [111, 121] width 57 height 10
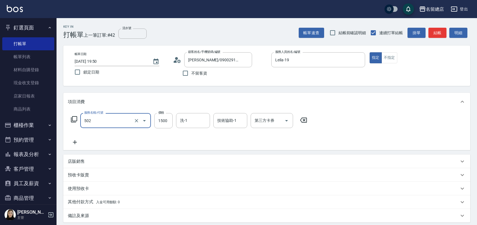
type input "染髮1500以上(502)"
type input "2580"
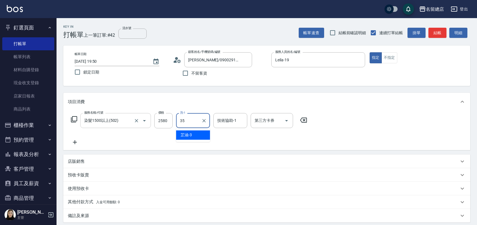
type input "[PERSON_NAME]-35"
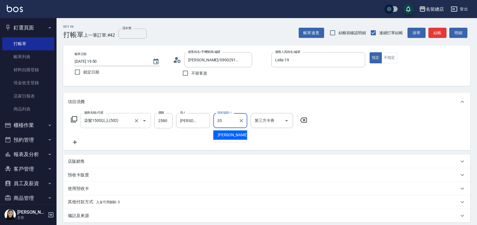
type input "[PERSON_NAME]-35"
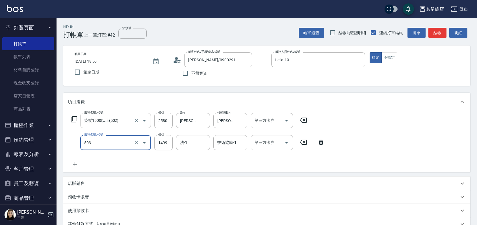
type input "染髮1000~1499(503)"
type input "1000"
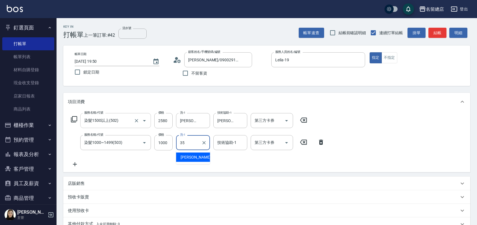
type input "[PERSON_NAME]-35"
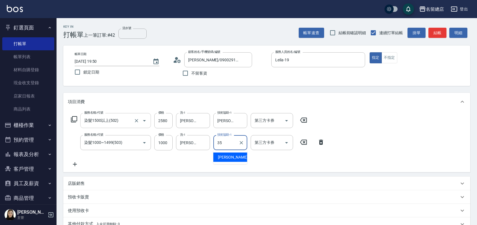
type input "[PERSON_NAME]-35"
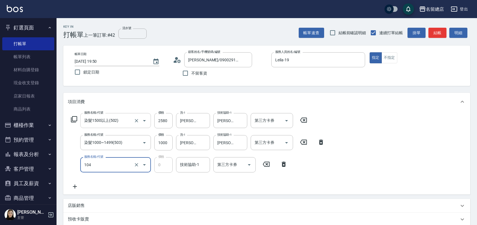
type input "頭皮蓋卡2點(104)"
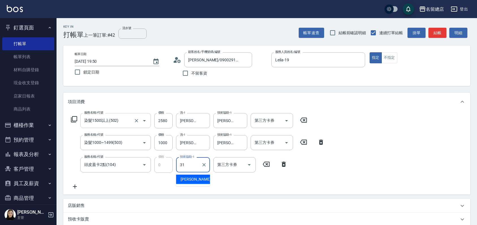
type input "[PERSON_NAME]-31"
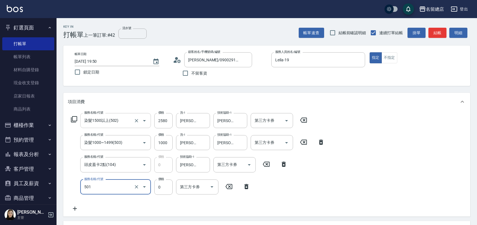
type input "2段蓋卡1300以上(501)"
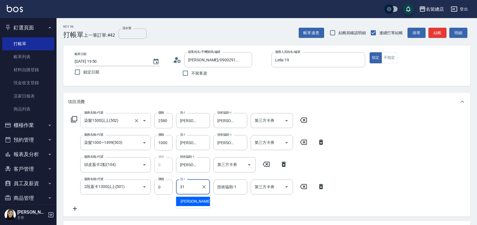
type input "[PERSON_NAME]-31"
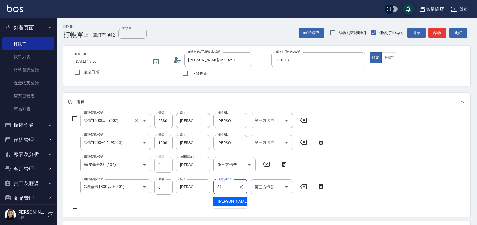
type input "[PERSON_NAME]-31"
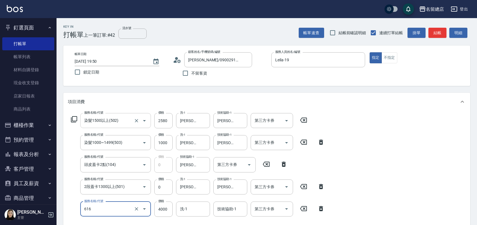
type input "自備接髮(616)"
type input "9250"
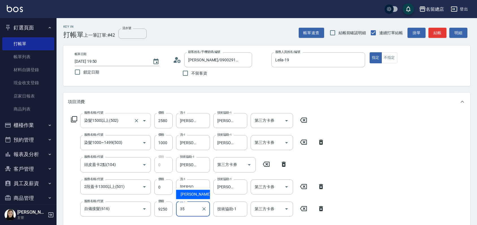
type input "[PERSON_NAME]-35"
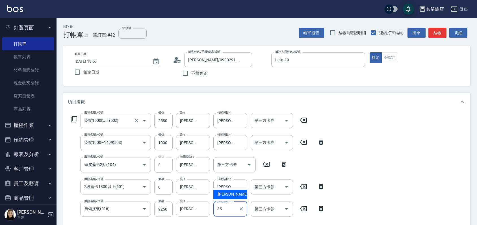
type input "[PERSON_NAME]-35"
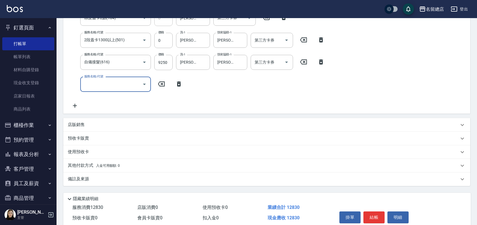
scroll to position [171, 0]
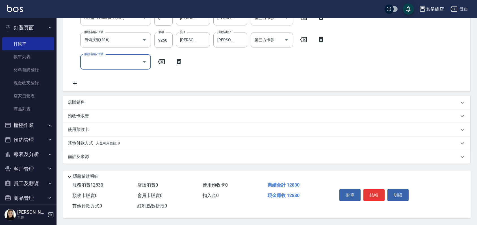
click at [79, 140] on p "其他付款方式 入金可用餘額: 0" at bounding box center [94, 143] width 52 height 6
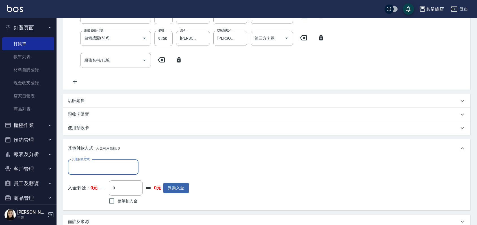
scroll to position [0, 0]
click at [88, 166] on input "其他付款方式" at bounding box center [103, 167] width 66 height 10
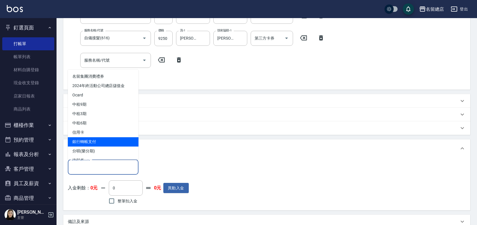
click at [90, 142] on span "銀行轉帳支付" at bounding box center [103, 141] width 71 height 9
type input "銀行轉帳支付"
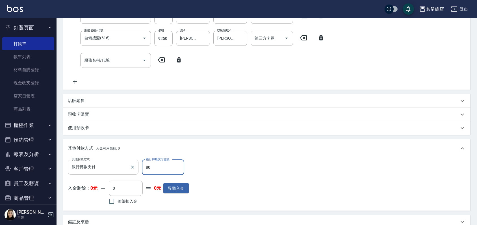
type input "80"
click at [193, 154] on div "其他付款方式 入金可用餘額: 0" at bounding box center [266, 148] width 407 height 18
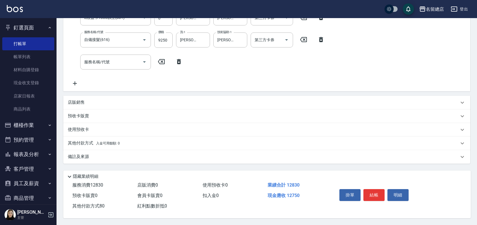
click at [77, 140] on p "其他付款方式 入金可用餘額: 0" at bounding box center [94, 143] width 52 height 6
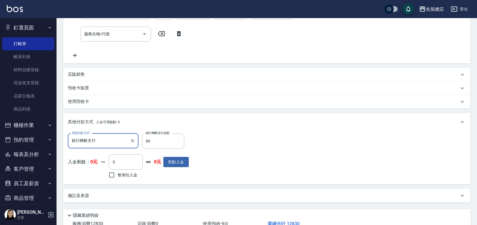
scroll to position [237, 0]
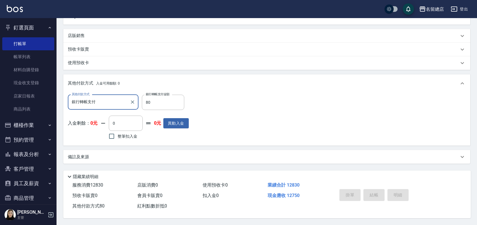
type input "2025/10/12 19:51"
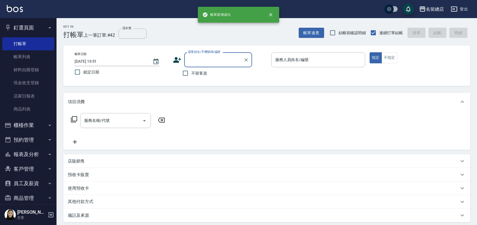
scroll to position [0, 0]
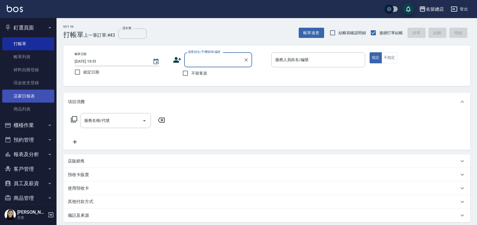
click at [31, 98] on link "店家日報表" at bounding box center [28, 96] width 52 height 13
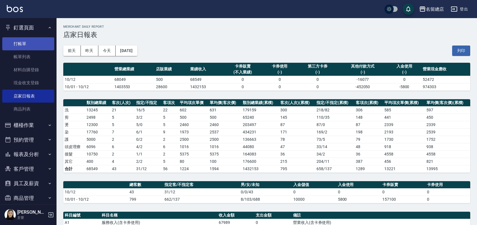
click at [34, 45] on link "打帳單" at bounding box center [28, 43] width 52 height 13
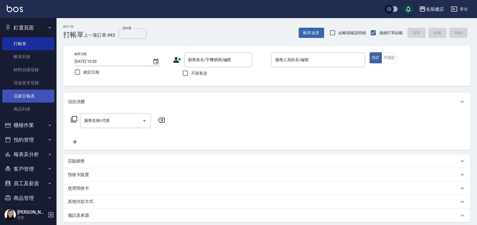
click at [35, 96] on link "店家日報表" at bounding box center [28, 96] width 52 height 13
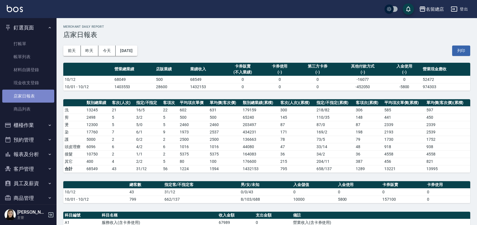
click at [29, 95] on link "店家日報表" at bounding box center [28, 96] width 52 height 13
click at [457, 47] on button "列印" at bounding box center [461, 51] width 18 height 10
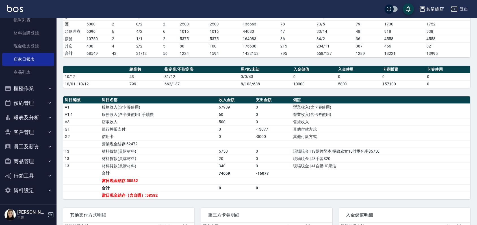
scroll to position [157, 0]
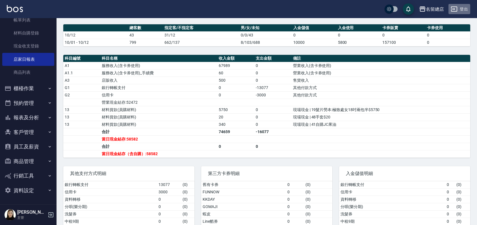
click at [460, 8] on button "登出" at bounding box center [460, 9] width 22 height 10
